Goal: Task Accomplishment & Management: Manage account settings

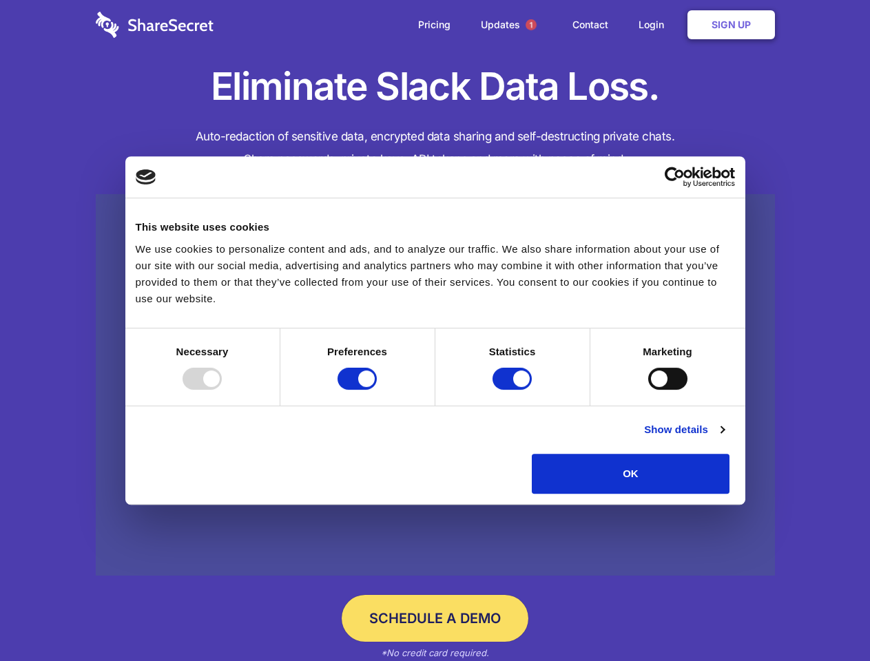
click at [222, 390] on div at bounding box center [202, 379] width 39 height 22
click at [377, 390] on input "Preferences" at bounding box center [357, 379] width 39 height 22
checkbox input "false"
click at [514, 390] on input "Statistics" at bounding box center [512, 379] width 39 height 22
checkbox input "false"
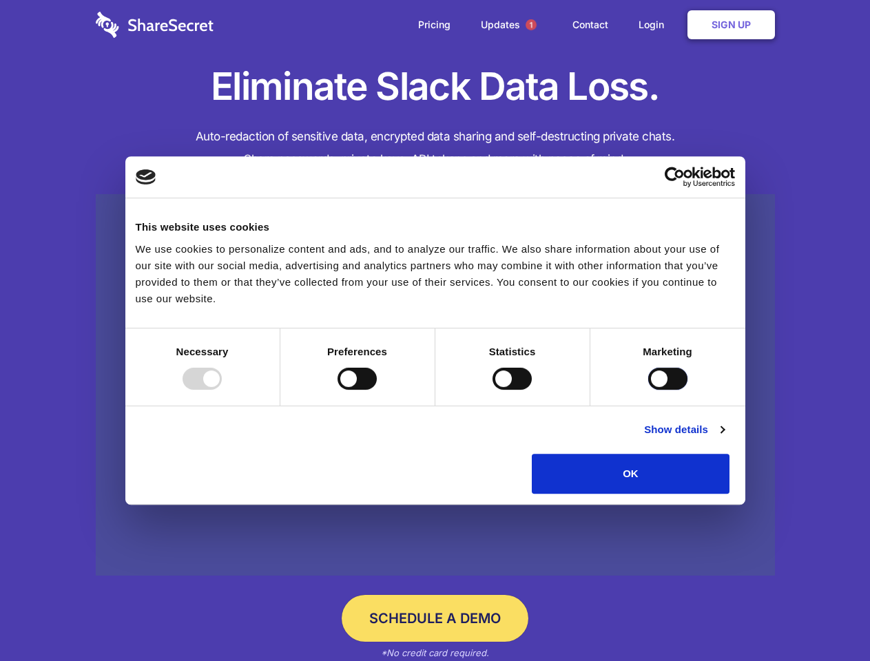
click at [648, 390] on input "Marketing" at bounding box center [667, 379] width 39 height 22
checkbox input "true"
